Goal: Transaction & Acquisition: Purchase product/service

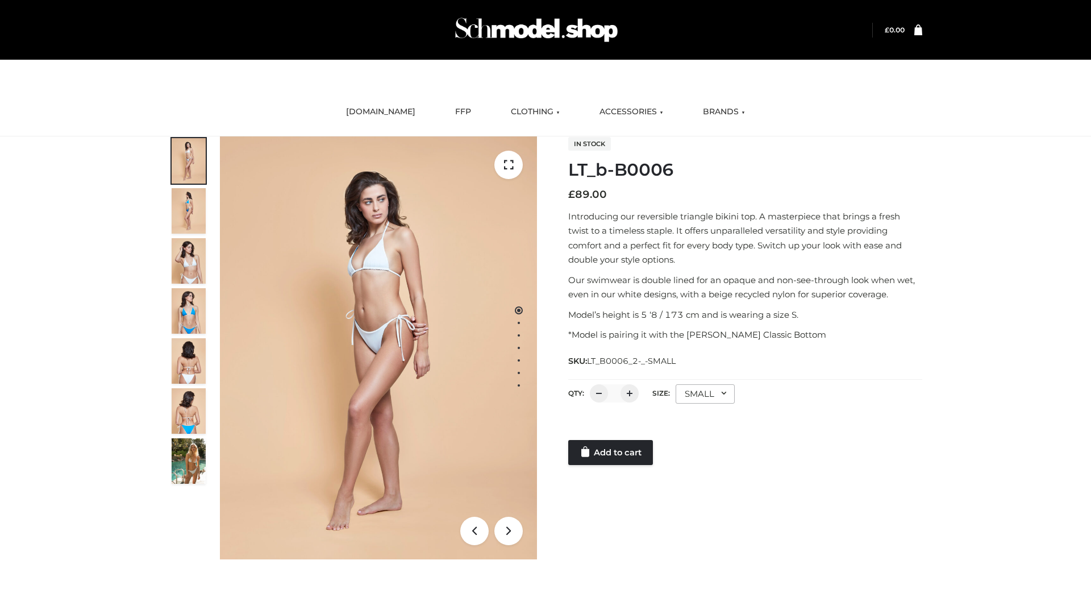
click at [611, 452] on link "Add to cart" at bounding box center [610, 452] width 85 height 25
